Goal: Complete application form: Complete application form

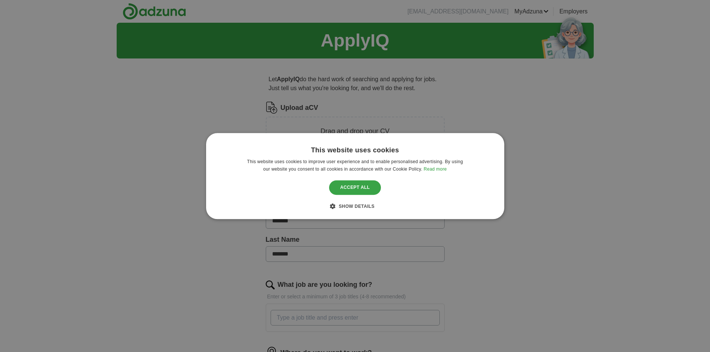
click at [367, 186] on div "Accept all" at bounding box center [355, 188] width 52 height 14
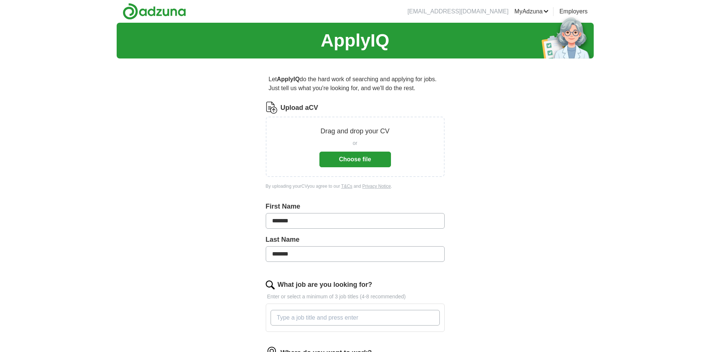
click at [362, 156] on button "Choose file" at bounding box center [356, 160] width 72 height 16
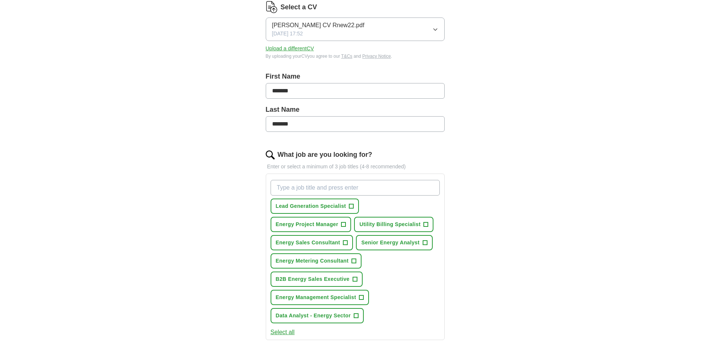
scroll to position [112, 0]
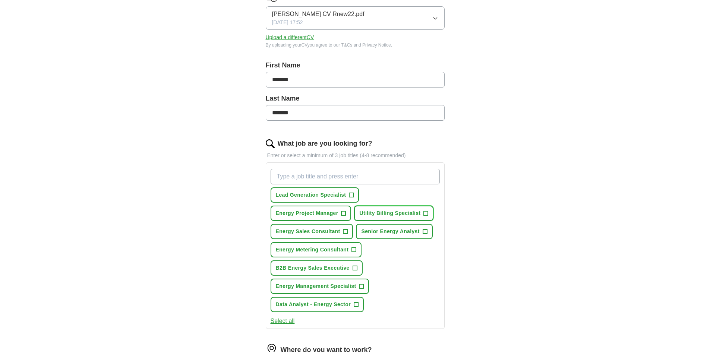
click at [393, 212] on span "Utility Billing Specialist" at bounding box center [389, 214] width 61 height 8
click at [342, 248] on span "Energy Metering Consultant" at bounding box center [312, 250] width 73 height 8
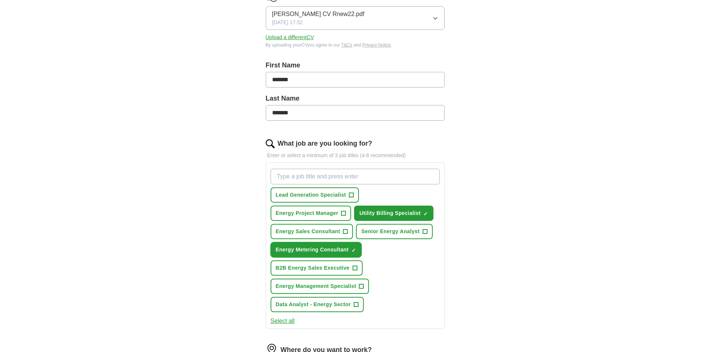
click at [311, 247] on span "Energy Metering Consultant" at bounding box center [312, 250] width 73 height 8
click at [354, 249] on span "+" at bounding box center [354, 250] width 4 height 6
click at [356, 304] on span "+" at bounding box center [356, 305] width 4 height 6
click at [354, 270] on span "+" at bounding box center [355, 268] width 4 height 6
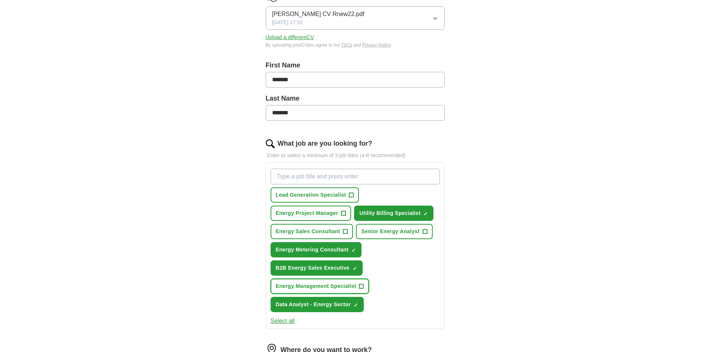
click at [361, 287] on span "+" at bounding box center [361, 287] width 4 height 6
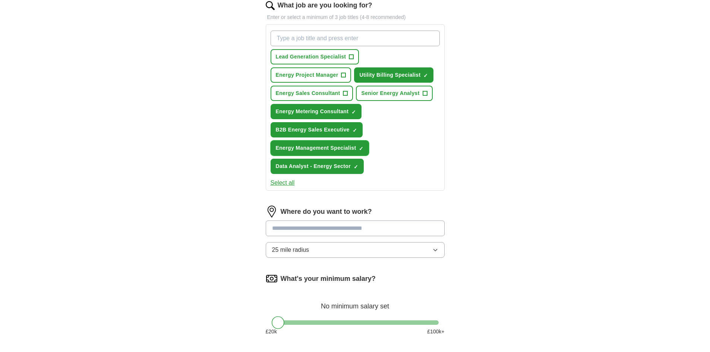
scroll to position [261, 0]
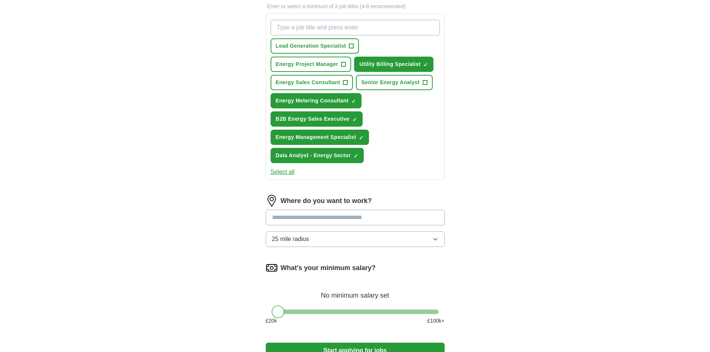
click at [434, 242] on button "25 mile radius" at bounding box center [355, 240] width 179 height 16
click at [466, 238] on div "Let ApplyIQ do the hard work of searching and applying for jobs. Just tell us w…" at bounding box center [355, 90] width 239 height 575
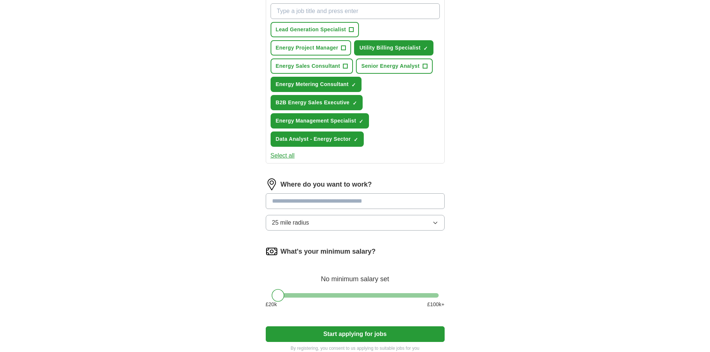
scroll to position [259, 0]
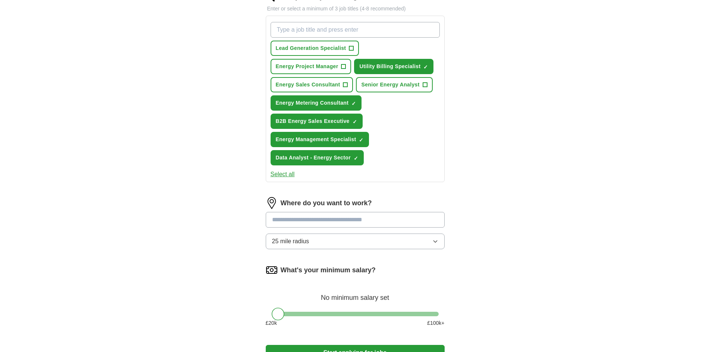
click at [339, 223] on input at bounding box center [355, 220] width 179 height 16
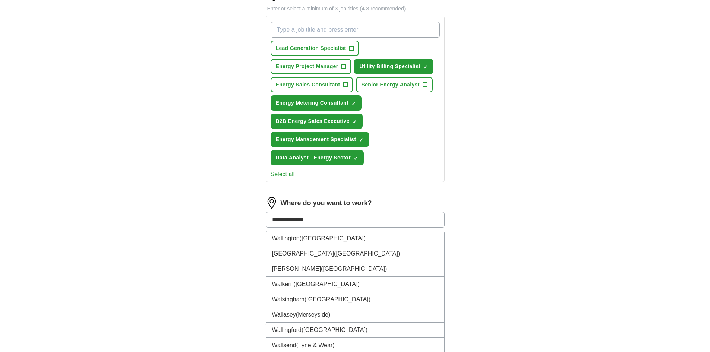
type input "**********"
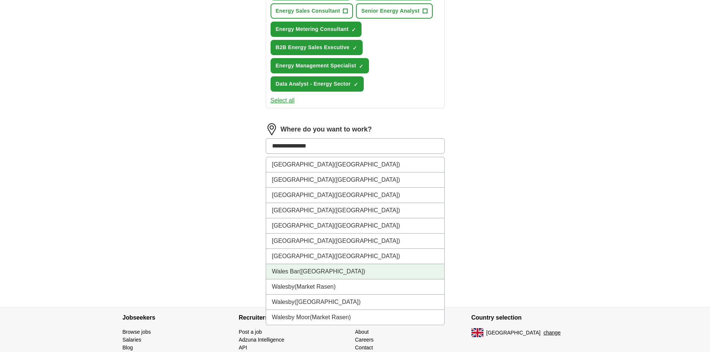
scroll to position [333, 0]
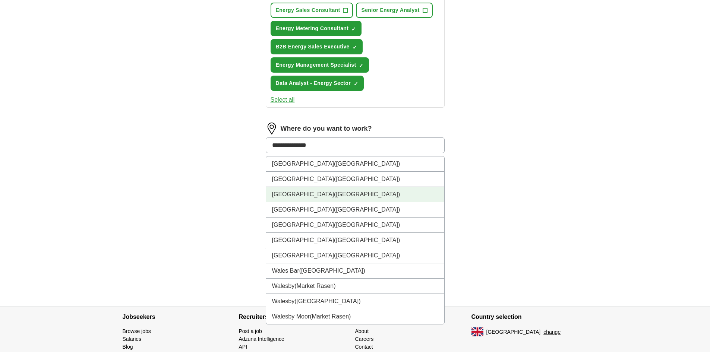
click at [303, 197] on li "[GEOGRAPHIC_DATA] ([GEOGRAPHIC_DATA])" at bounding box center [355, 194] width 178 height 15
click at [303, 197] on label "What's your minimum salary?" at bounding box center [328, 196] width 95 height 10
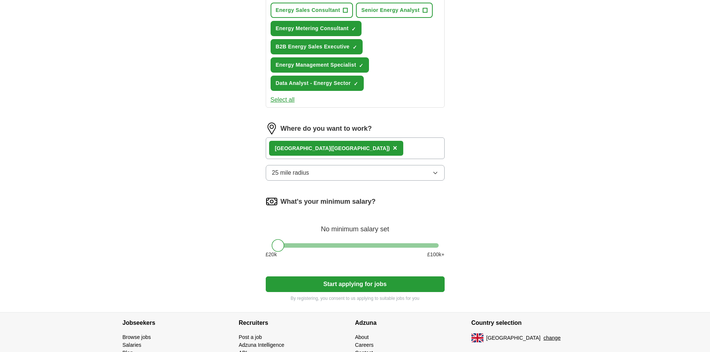
click at [348, 149] on div "[GEOGRAPHIC_DATA] ([GEOGRAPHIC_DATA]) ×" at bounding box center [355, 149] width 179 height 22
click at [349, 148] on div "[GEOGRAPHIC_DATA] ([GEOGRAPHIC_DATA]) ×" at bounding box center [355, 149] width 179 height 22
click at [364, 148] on div "[GEOGRAPHIC_DATA] ([GEOGRAPHIC_DATA]) ×" at bounding box center [355, 149] width 179 height 22
click at [383, 150] on div "[GEOGRAPHIC_DATA] ([GEOGRAPHIC_DATA]) ×" at bounding box center [355, 149] width 179 height 22
click at [412, 147] on div "[GEOGRAPHIC_DATA] ([GEOGRAPHIC_DATA]) ×" at bounding box center [355, 149] width 179 height 22
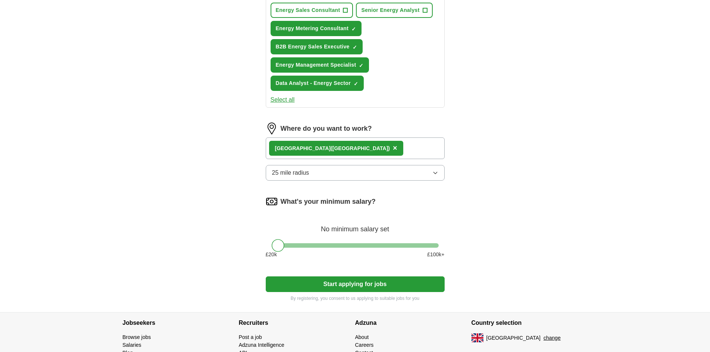
click at [414, 147] on div "[GEOGRAPHIC_DATA] ([GEOGRAPHIC_DATA]) ×" at bounding box center [355, 149] width 179 height 22
click at [390, 150] on div "[GEOGRAPHIC_DATA] ([GEOGRAPHIC_DATA]) ×" at bounding box center [355, 149] width 179 height 22
click at [430, 146] on div "[GEOGRAPHIC_DATA] ([GEOGRAPHIC_DATA]) ×" at bounding box center [355, 149] width 179 height 22
click at [432, 146] on div "[GEOGRAPHIC_DATA] ([GEOGRAPHIC_DATA]) ×" at bounding box center [355, 149] width 179 height 22
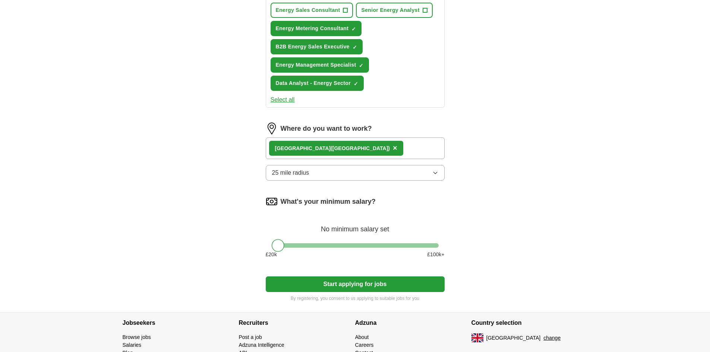
click at [434, 215] on div "What's your minimum salary? No minimum salary set £ 20 k £ 100 k+" at bounding box center [355, 230] width 179 height 69
click at [380, 146] on div "[GEOGRAPHIC_DATA] ([GEOGRAPHIC_DATA]) ×" at bounding box center [355, 149] width 179 height 22
click at [393, 147] on span "×" at bounding box center [395, 148] width 4 height 8
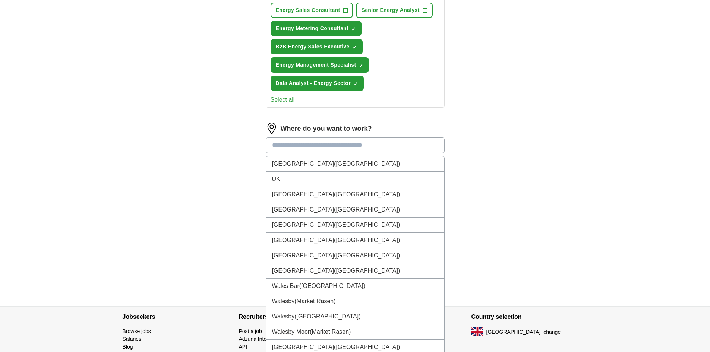
click at [326, 149] on input at bounding box center [355, 146] width 179 height 16
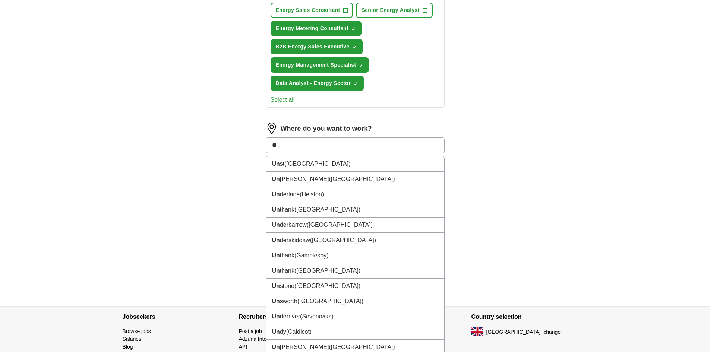
type input "*"
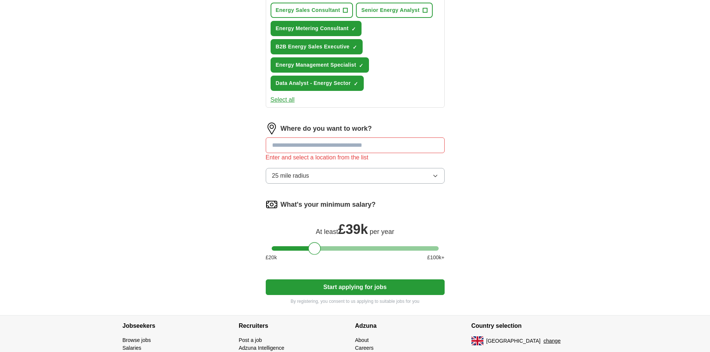
drag, startPoint x: 281, startPoint y: 240, endPoint x: 318, endPoint y: 246, distance: 37.8
click at [318, 246] on div at bounding box center [314, 248] width 13 height 13
click at [381, 145] on input at bounding box center [355, 146] width 179 height 16
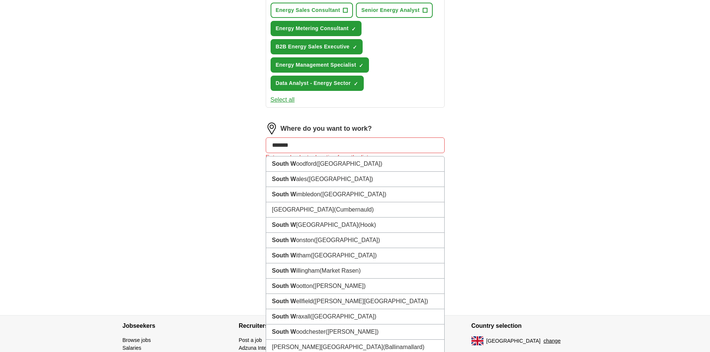
type input "********"
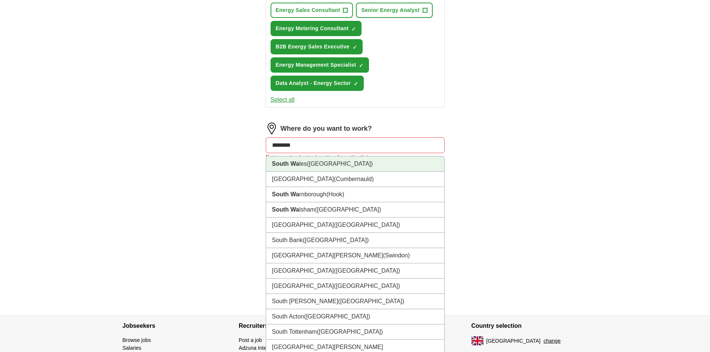
click at [315, 166] on span "([GEOGRAPHIC_DATA])" at bounding box center [340, 164] width 66 height 6
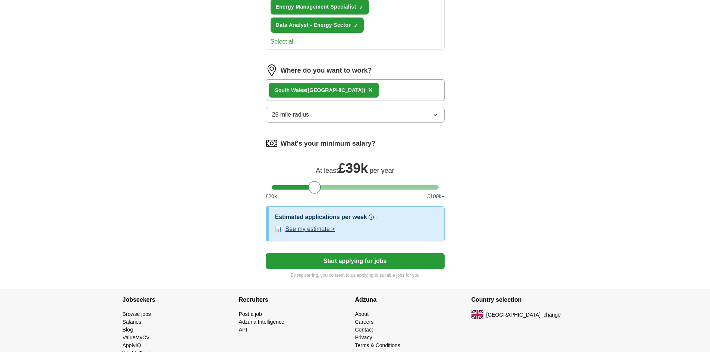
scroll to position [408, 0]
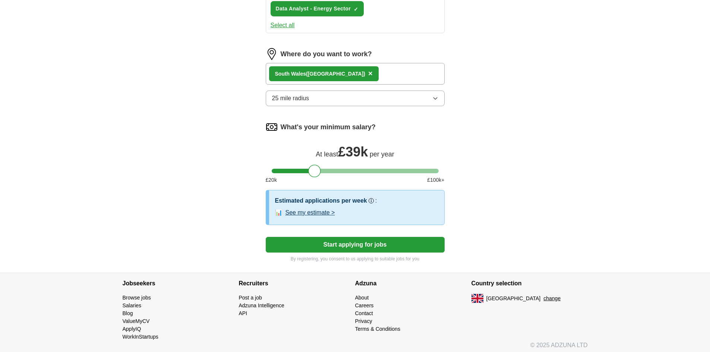
click at [336, 243] on button "Start applying for jobs" at bounding box center [355, 245] width 179 height 16
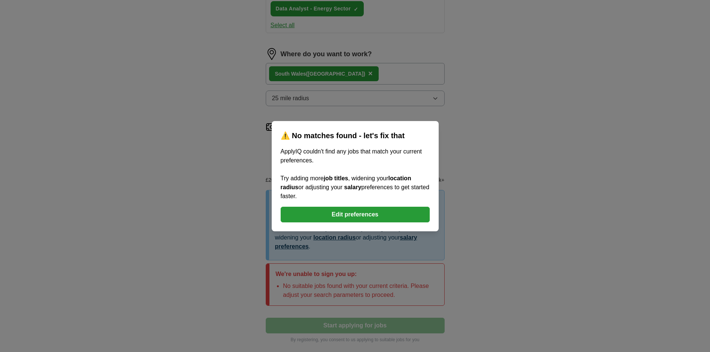
click at [363, 209] on button "Edit preferences" at bounding box center [355, 215] width 149 height 16
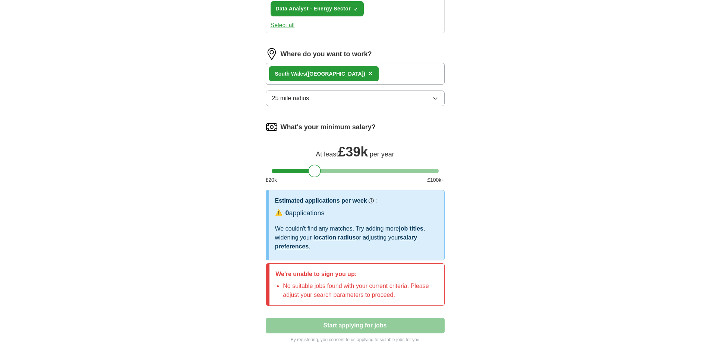
click at [358, 73] on div "[GEOGRAPHIC_DATA] ([GEOGRAPHIC_DATA]) ×" at bounding box center [355, 74] width 179 height 22
click at [436, 98] on icon "button" at bounding box center [436, 98] width 6 height 6
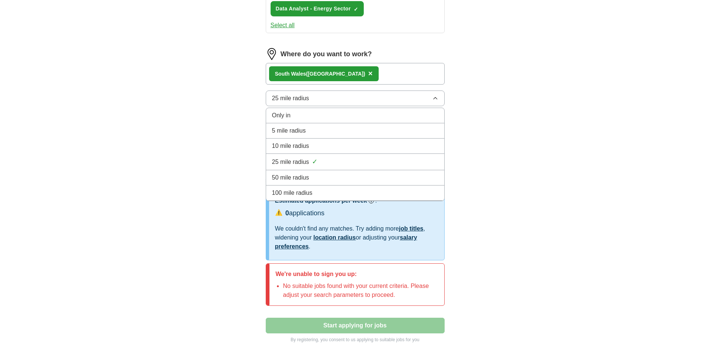
click at [328, 193] on div "100 mile radius" at bounding box center [355, 193] width 166 height 9
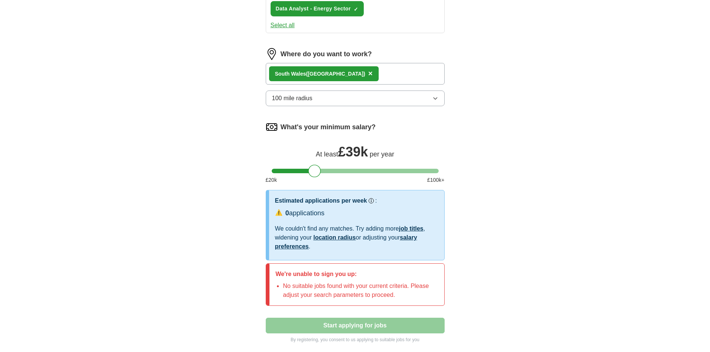
click at [350, 71] on div "[GEOGRAPHIC_DATA] ([GEOGRAPHIC_DATA]) ×" at bounding box center [355, 74] width 179 height 22
click at [394, 75] on div "[GEOGRAPHIC_DATA] ([GEOGRAPHIC_DATA]) ×" at bounding box center [355, 74] width 179 height 22
click at [399, 74] on div "[GEOGRAPHIC_DATA] ([GEOGRAPHIC_DATA]) ×" at bounding box center [355, 74] width 179 height 22
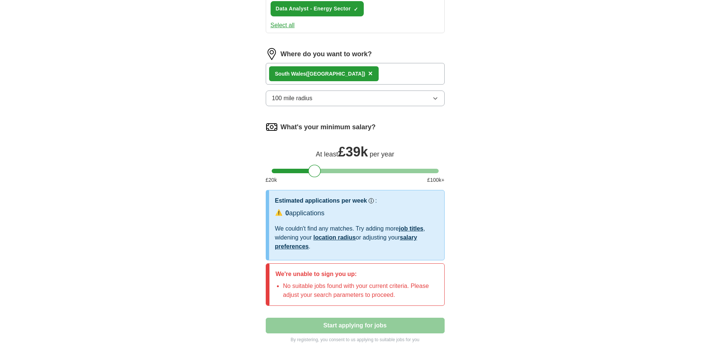
click at [368, 73] on span "×" at bounding box center [370, 73] width 4 height 8
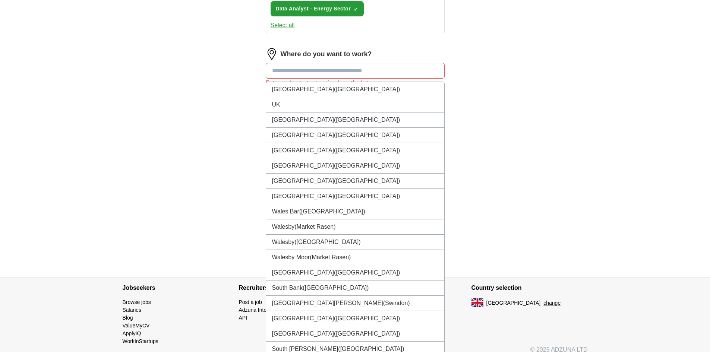
click at [329, 70] on input at bounding box center [355, 71] width 179 height 16
click at [301, 104] on li "UK" at bounding box center [355, 104] width 178 height 15
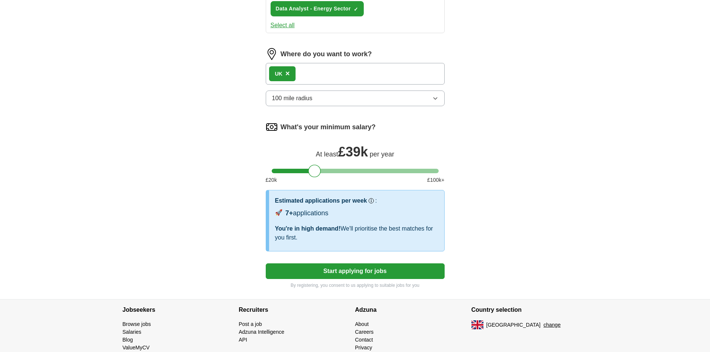
click at [360, 274] on button "Start applying for jobs" at bounding box center [355, 272] width 179 height 16
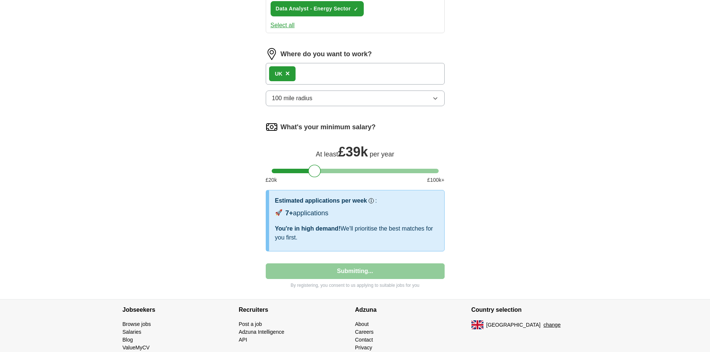
select select "**"
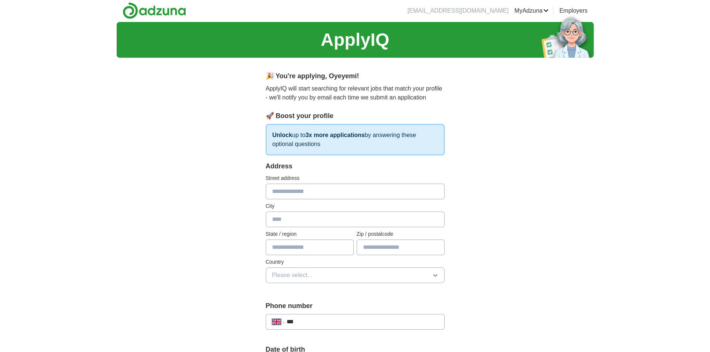
scroll to position [0, 0]
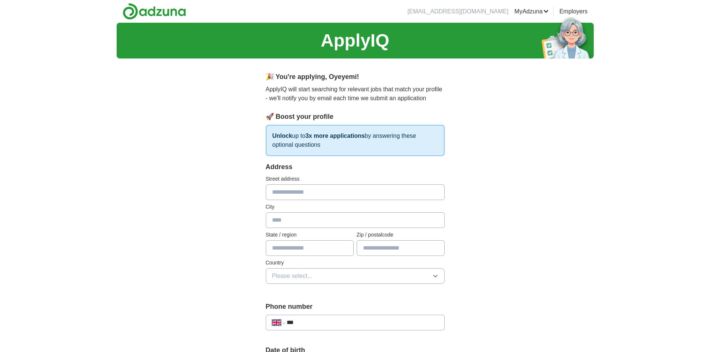
click at [299, 192] on input "text" at bounding box center [355, 193] width 179 height 16
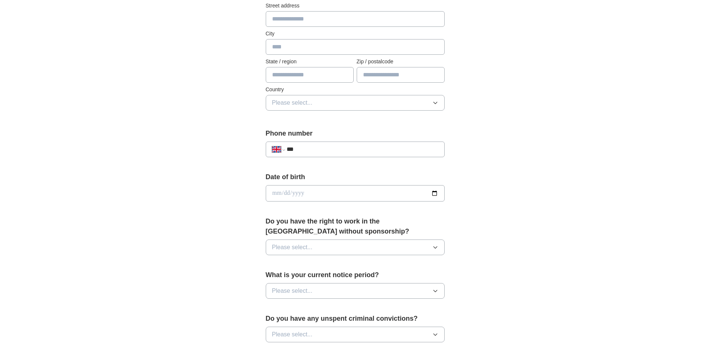
scroll to position [186, 0]
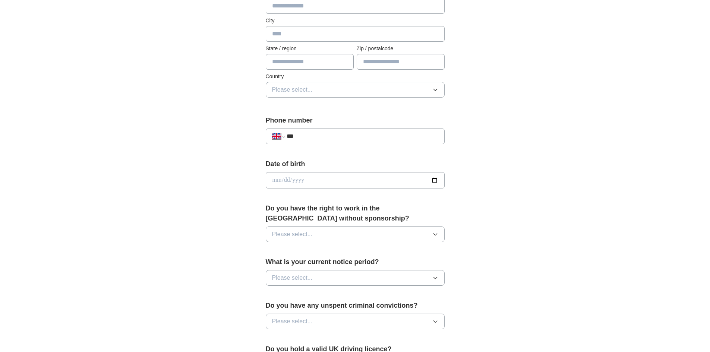
click at [436, 236] on icon "button" at bounding box center [436, 235] width 6 height 6
click at [290, 254] on div "Yes" at bounding box center [355, 251] width 166 height 9
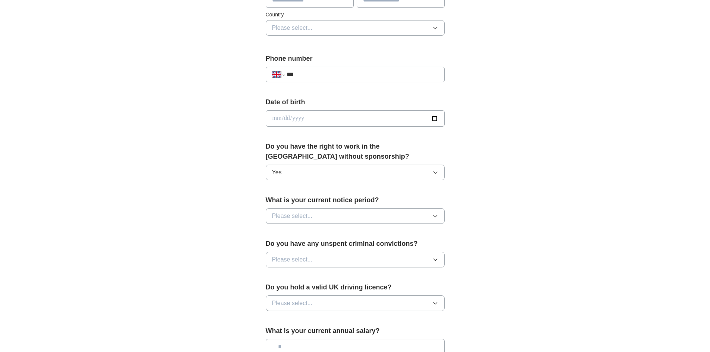
scroll to position [261, 0]
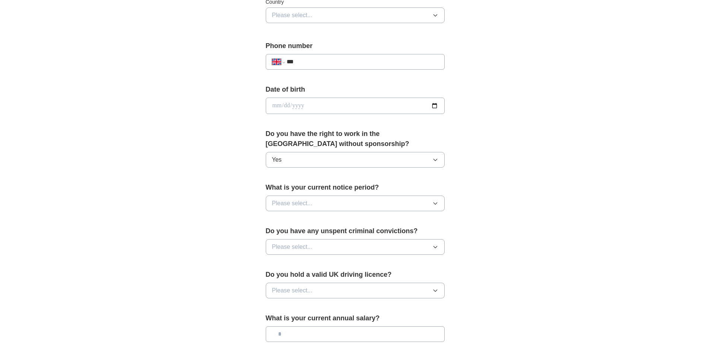
click at [430, 202] on button "Please select..." at bounding box center [355, 204] width 179 height 16
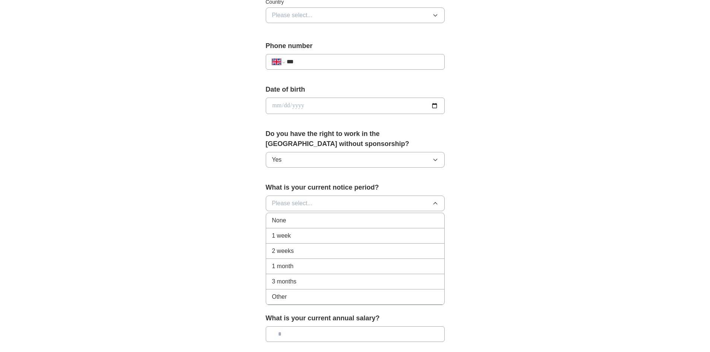
click at [299, 254] on div "2 weeks" at bounding box center [355, 251] width 166 height 9
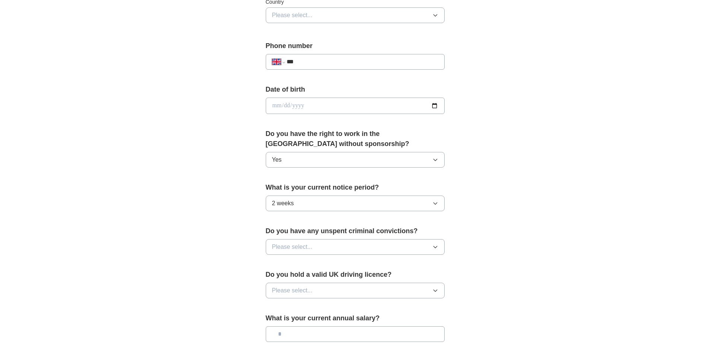
click at [438, 247] on button "Please select..." at bounding box center [355, 247] width 179 height 16
click at [312, 281] on div "No" at bounding box center [355, 279] width 166 height 9
click at [428, 293] on button "Please select..." at bounding box center [355, 291] width 179 height 16
click at [282, 310] on span "Yes" at bounding box center [277, 308] width 10 height 9
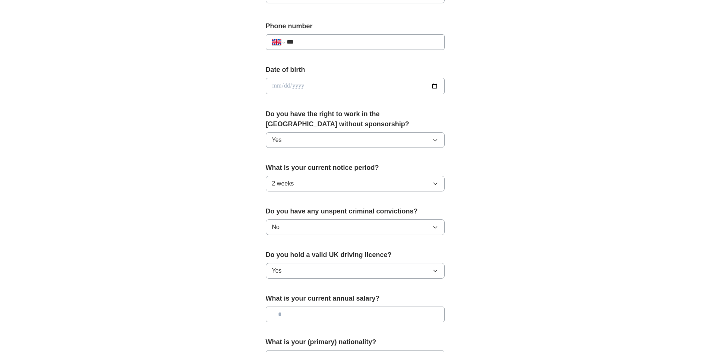
scroll to position [298, 0]
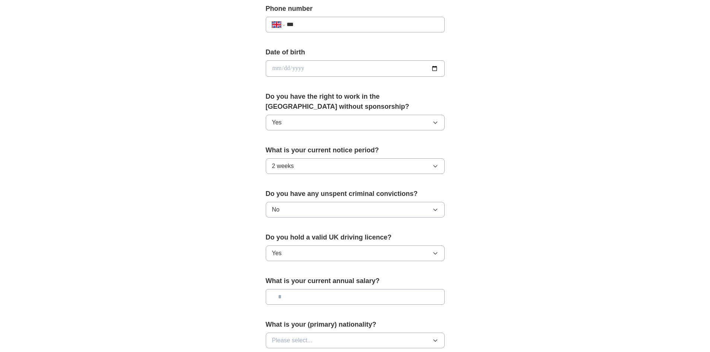
click at [352, 299] on input "text" at bounding box center [355, 297] width 179 height 16
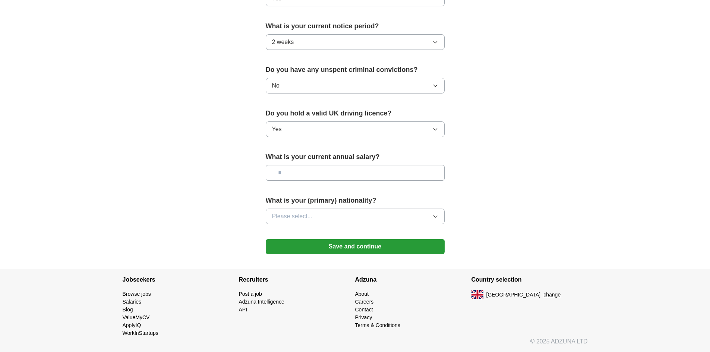
click at [318, 176] on input "text" at bounding box center [355, 173] width 179 height 16
type input "*******"
click at [429, 216] on button "Please select..." at bounding box center [355, 217] width 179 height 16
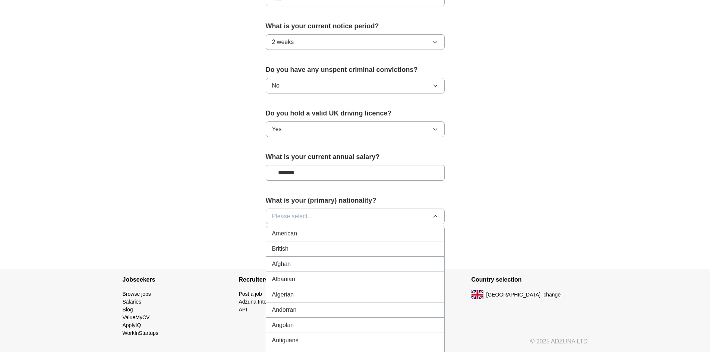
click at [368, 212] on button "Please select..." at bounding box center [355, 217] width 179 height 16
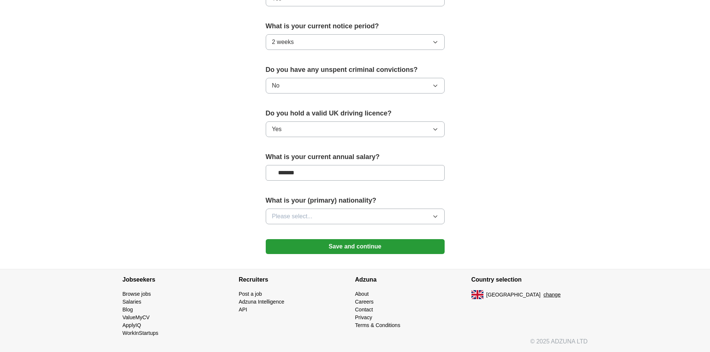
click at [425, 215] on button "Please select..." at bounding box center [355, 217] width 179 height 16
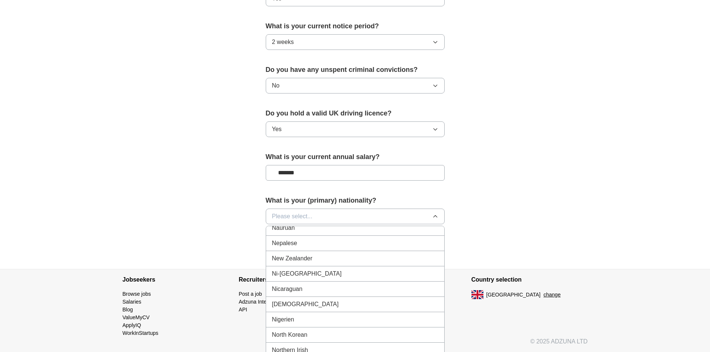
scroll to position [1902, 0]
click at [339, 304] on div "[DEMOGRAPHIC_DATA]" at bounding box center [355, 304] width 166 height 9
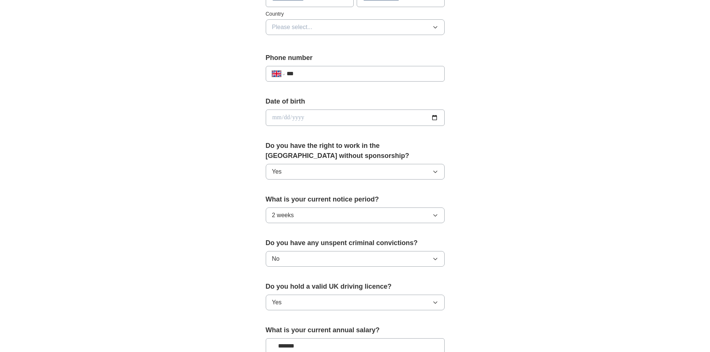
scroll to position [236, 0]
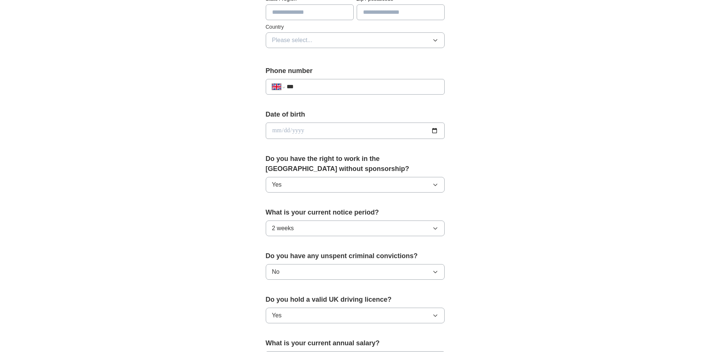
click at [277, 132] on input "date" at bounding box center [355, 131] width 179 height 16
click at [436, 131] on input "date" at bounding box center [355, 131] width 179 height 16
click at [290, 128] on input "date" at bounding box center [355, 131] width 179 height 16
click at [276, 131] on input "date" at bounding box center [355, 131] width 179 height 16
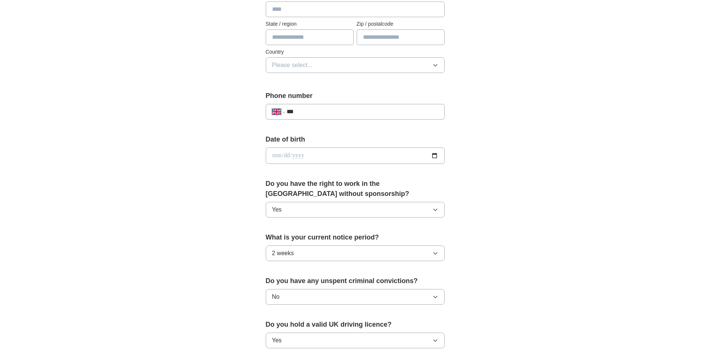
scroll to position [199, 0]
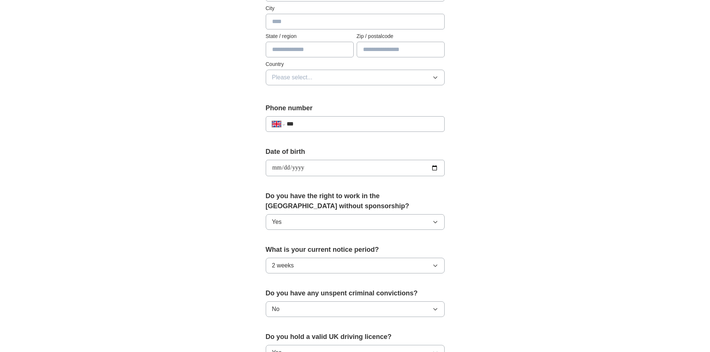
type input "**********"
click at [307, 125] on input "***" at bounding box center [362, 124] width 151 height 9
type input "**********"
click at [371, 76] on button "Please select..." at bounding box center [355, 78] width 179 height 16
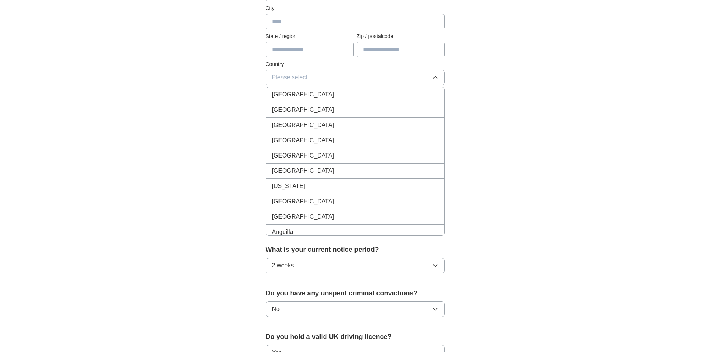
click at [356, 94] on div "[GEOGRAPHIC_DATA]" at bounding box center [355, 94] width 166 height 9
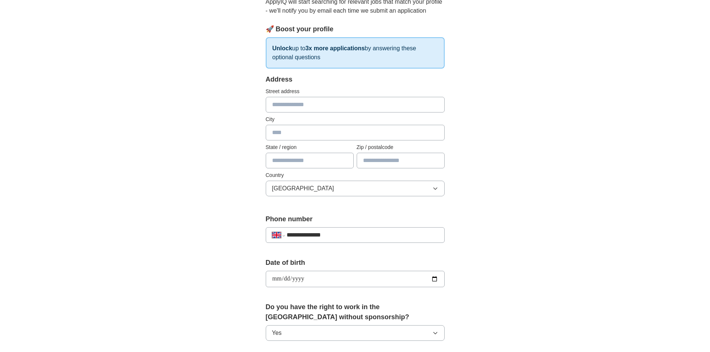
scroll to position [87, 0]
click at [393, 163] on input "text" at bounding box center [401, 162] width 88 height 16
type input "********"
click at [303, 136] on input "text" at bounding box center [355, 134] width 179 height 16
click at [308, 103] on input "text" at bounding box center [355, 106] width 179 height 16
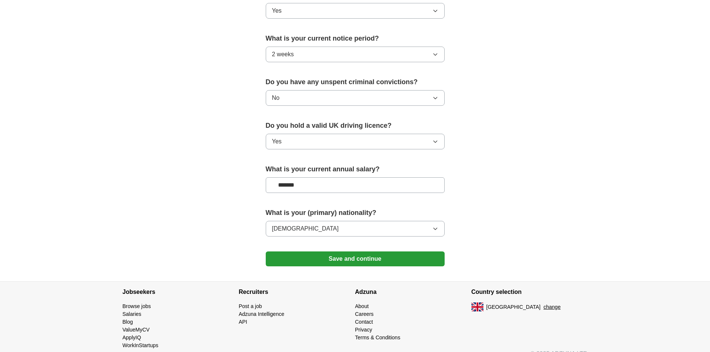
scroll to position [422, 0]
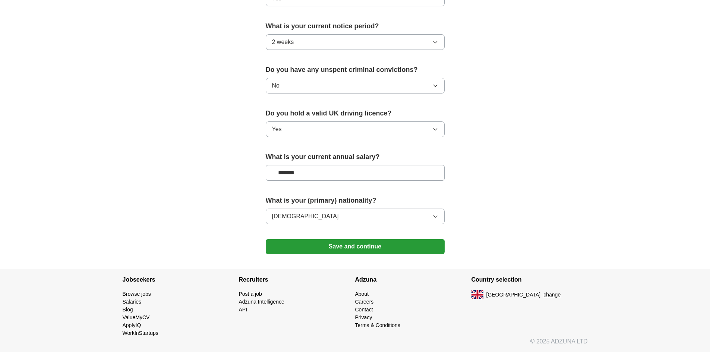
type input "**********"
click at [332, 248] on button "Save and continue" at bounding box center [355, 246] width 179 height 15
